Goal: Task Accomplishment & Management: Manage account settings

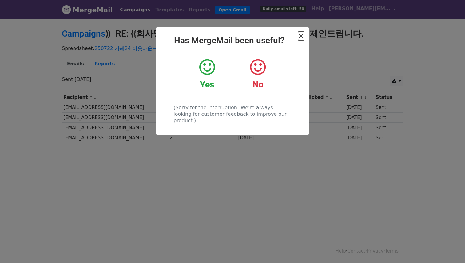
drag, startPoint x: 300, startPoint y: 39, endPoint x: 293, endPoint y: 39, distance: 7.1
click at [299, 39] on span "×" at bounding box center [301, 36] width 6 height 9
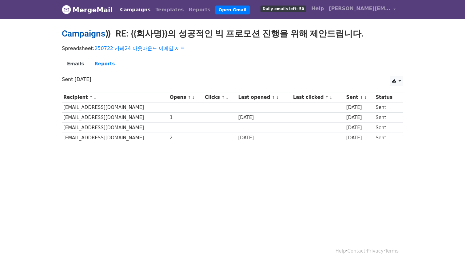
click at [86, 34] on link "Campaigns" at bounding box center [83, 34] width 43 height 10
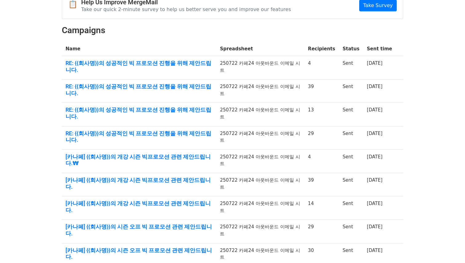
scroll to position [96, 0]
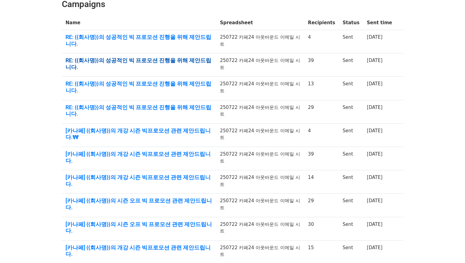
click at [182, 57] on link "RE: {{회사명}}의 성공적인 빅 프로모션 진행을 위해 제안드립니다." at bounding box center [138, 63] width 147 height 13
click at [190, 42] on td "RE: {{회사명}}의 성공적인 빅 프로모션 진행을 위해 제안드립니다." at bounding box center [139, 41] width 154 height 23
click at [194, 37] on link "RE: {{회사명}}의 성공적인 빅 프로모션 진행을 위해 제안드립니다." at bounding box center [138, 40] width 147 height 13
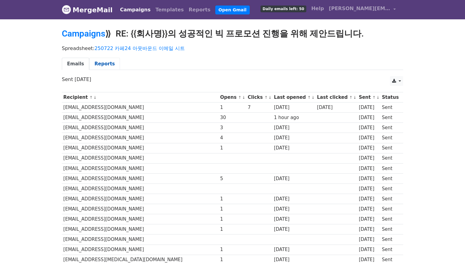
click at [100, 61] on link "Reports" at bounding box center [104, 64] width 31 height 13
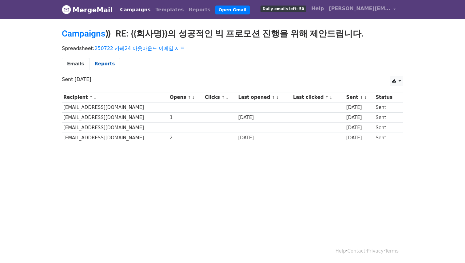
click at [114, 63] on link "Reports" at bounding box center [104, 64] width 31 height 13
click at [110, 63] on link "Reports" at bounding box center [104, 64] width 31 height 13
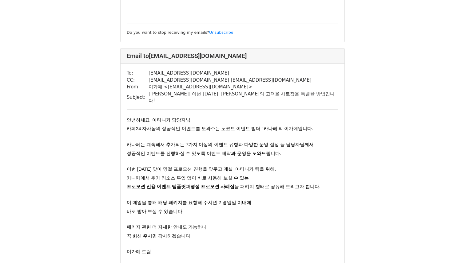
scroll to position [550, 0]
